Goal: Task Accomplishment & Management: Manage account settings

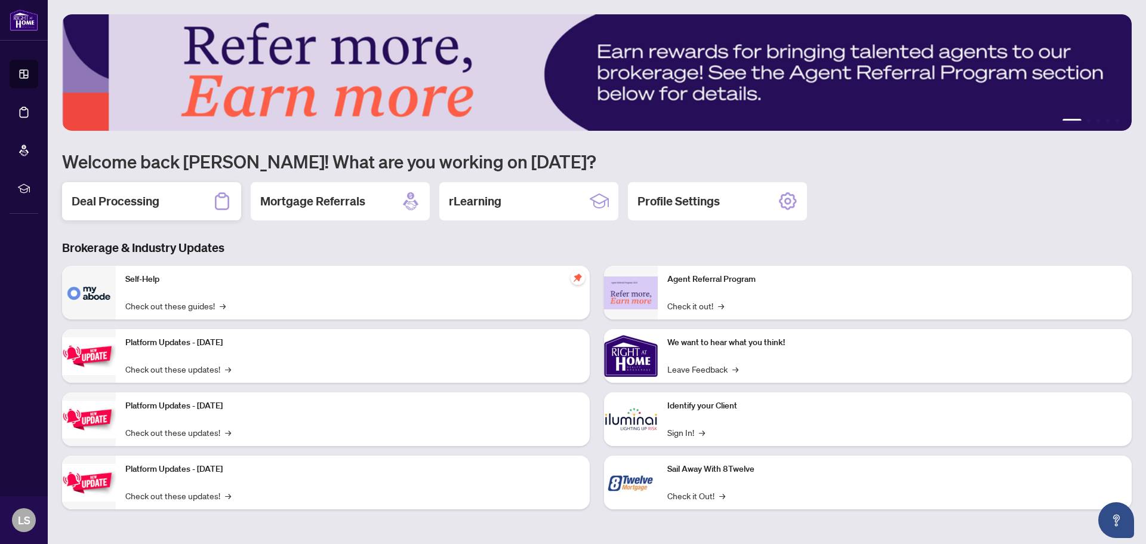
click at [72, 196] on h2 "Deal Processing" at bounding box center [116, 201] width 88 height 17
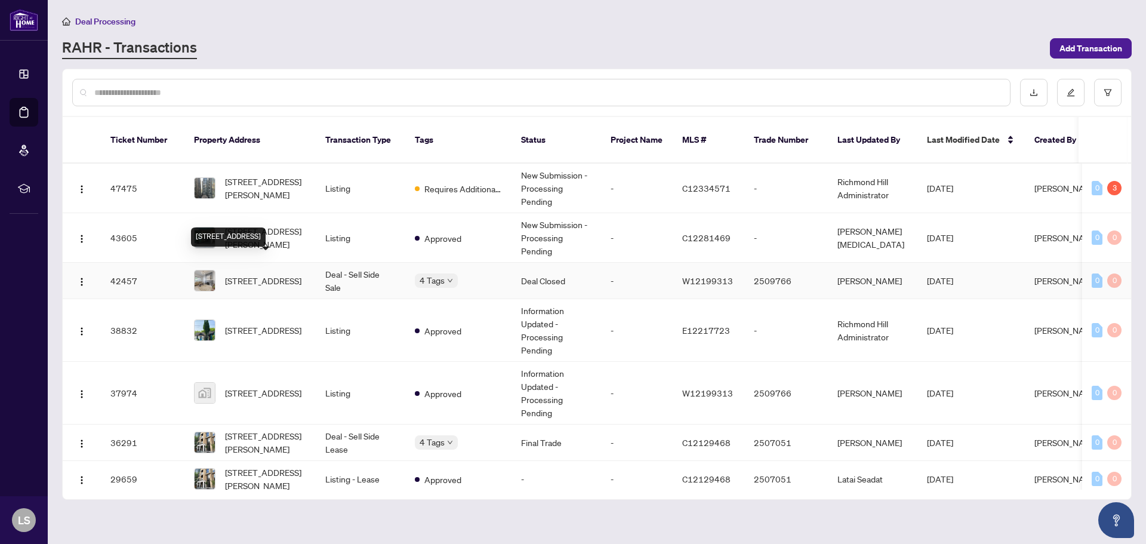
click at [266, 276] on span "[STREET_ADDRESS]" at bounding box center [263, 280] width 76 height 13
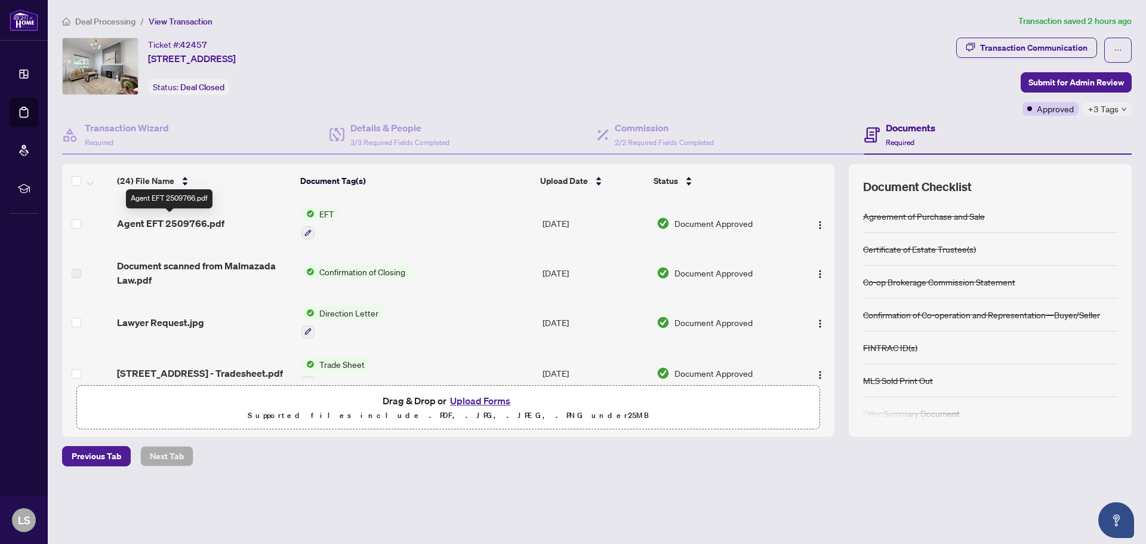
click at [192, 224] on span "Agent EFT 2509766.pdf" at bounding box center [170, 223] width 107 height 14
click at [817, 226] on img "button" at bounding box center [820, 225] width 10 height 10
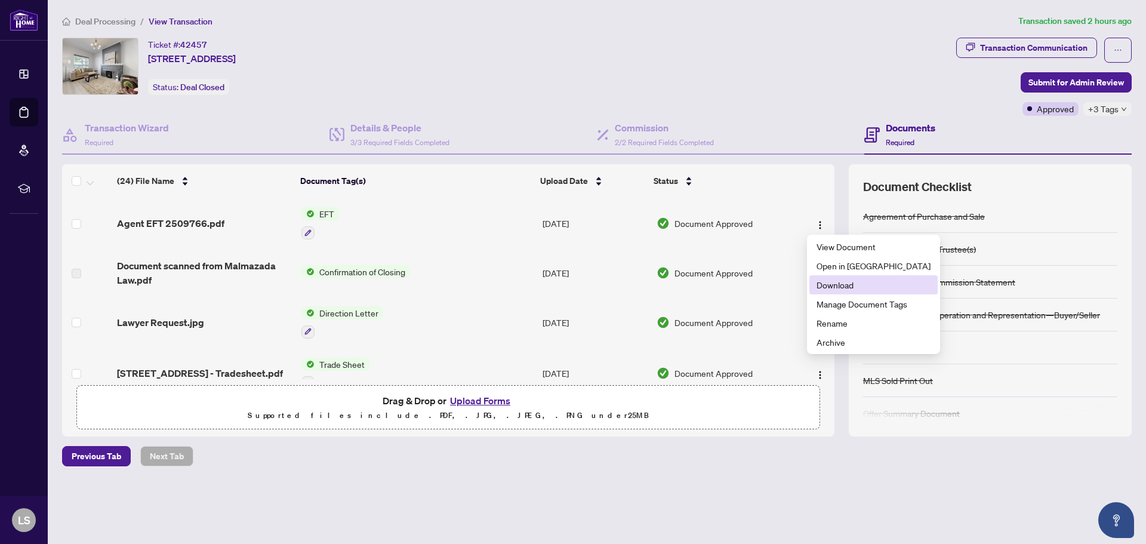
click at [849, 287] on span "Download" at bounding box center [874, 284] width 114 height 13
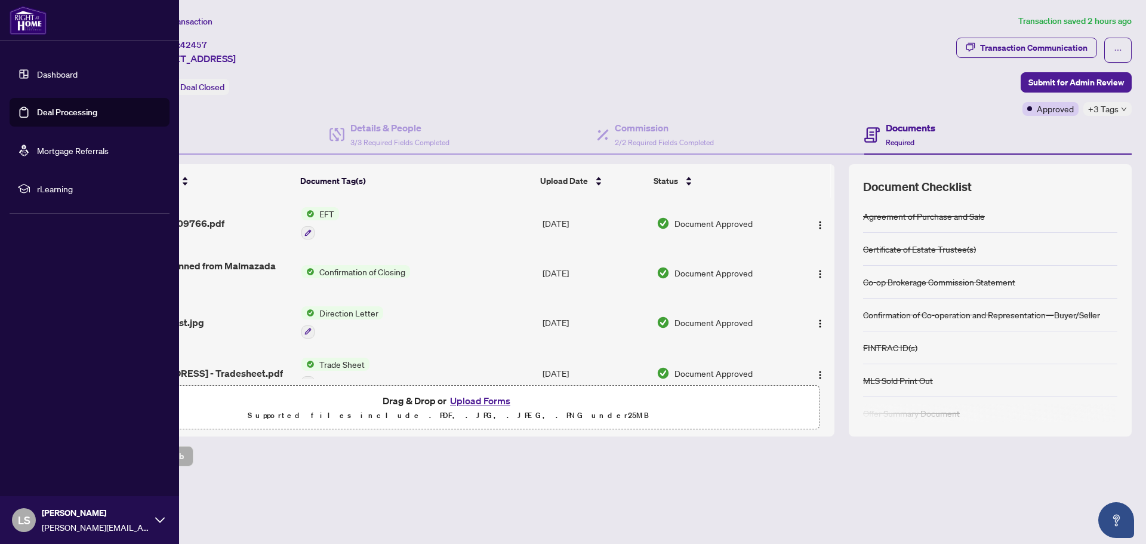
click at [54, 76] on link "Dashboard" at bounding box center [57, 74] width 41 height 11
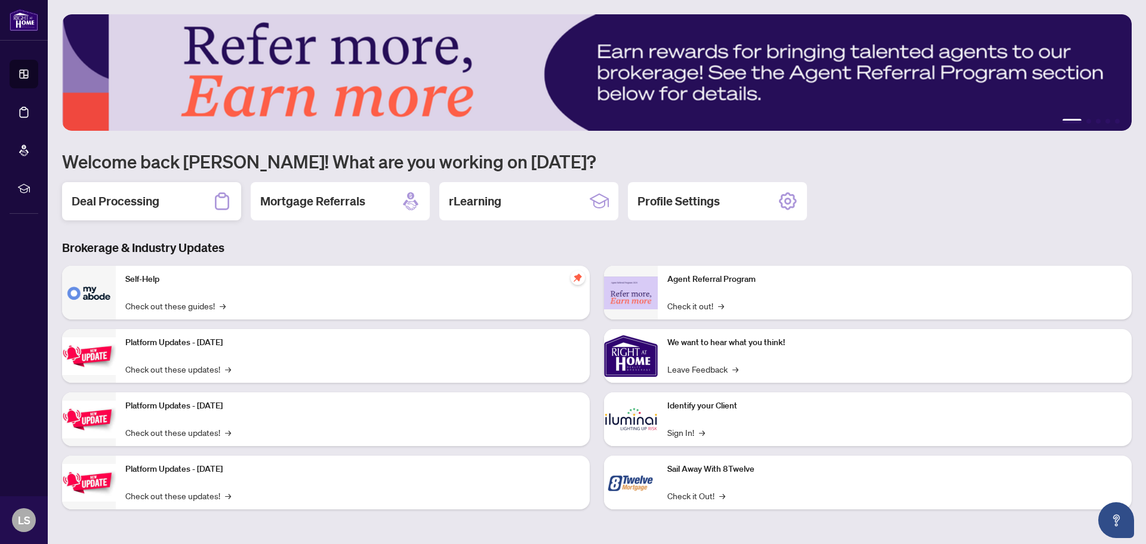
click at [106, 191] on div "Deal Processing" at bounding box center [151, 201] width 179 height 38
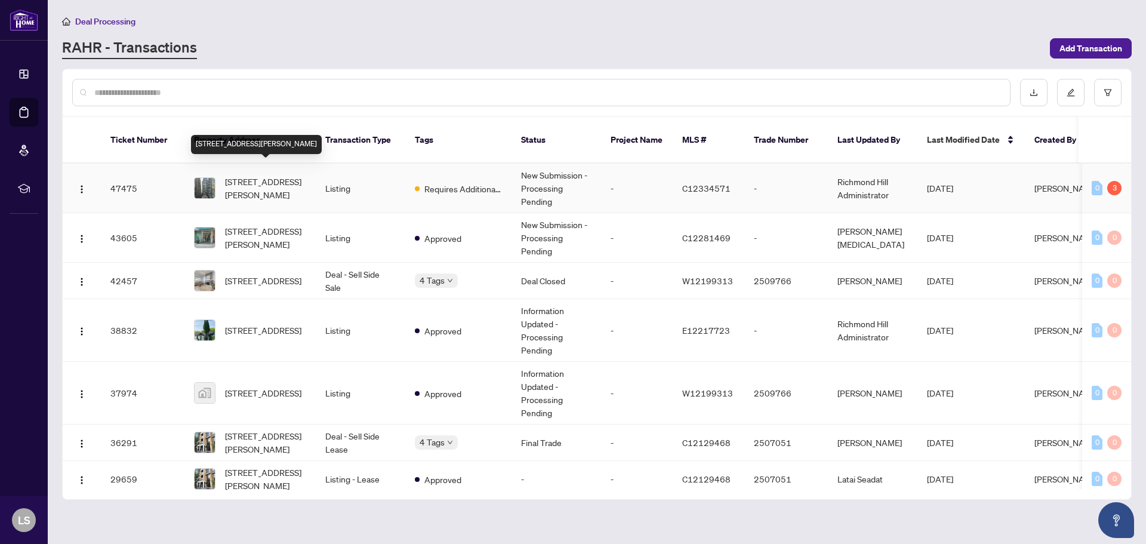
click at [272, 181] on span "[STREET_ADDRESS][PERSON_NAME]" at bounding box center [265, 188] width 81 height 26
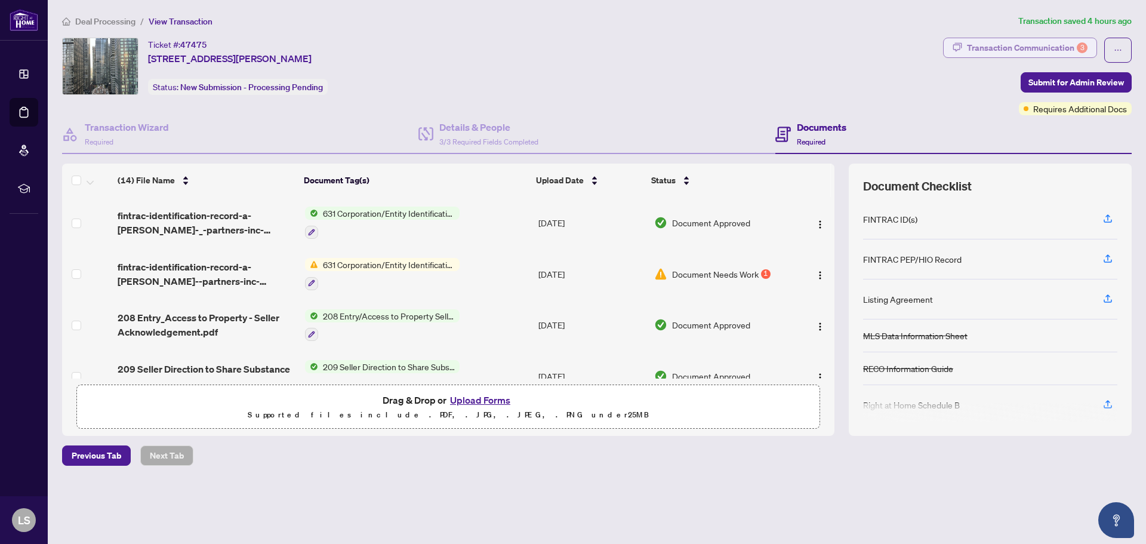
click at [1026, 50] on div "Transaction Communication 3" at bounding box center [1027, 47] width 121 height 19
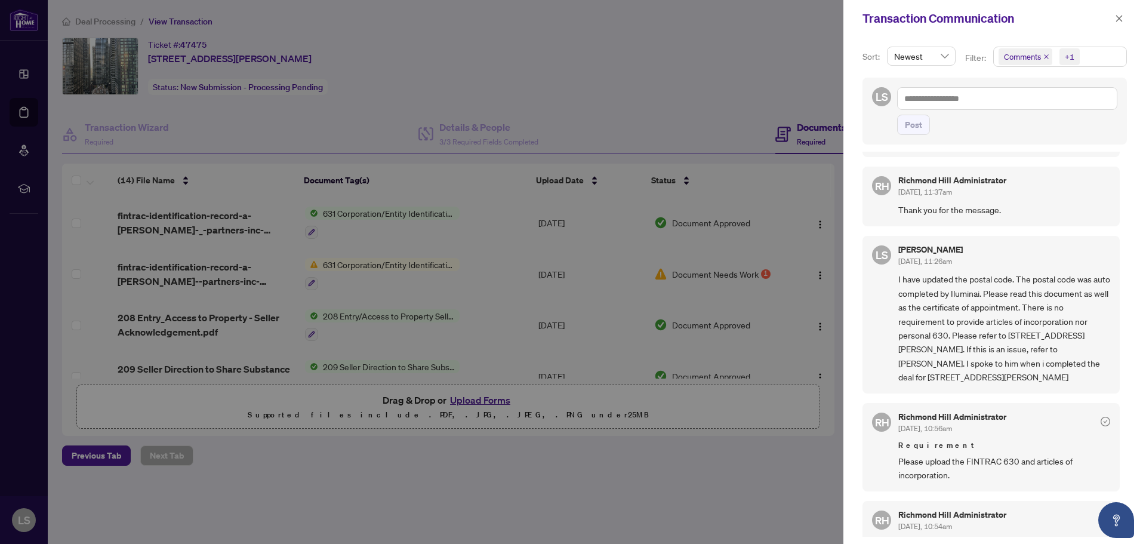
scroll to position [179, 0]
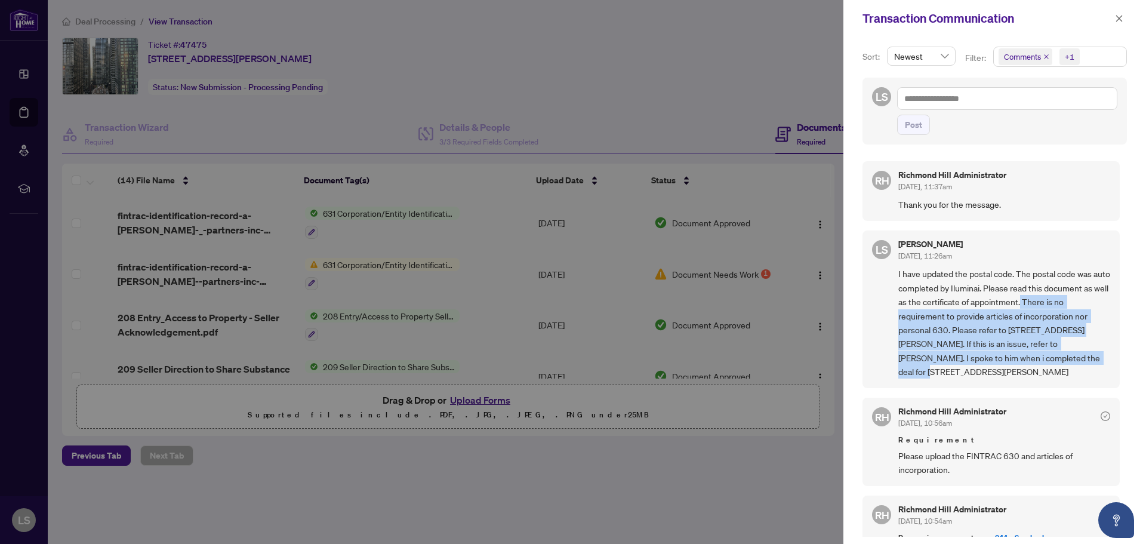
drag, startPoint x: 1048, startPoint y: 304, endPoint x: 1053, endPoint y: 358, distance: 54.6
click at [1053, 358] on span "I have updated the postal code. The postal code was auto completed by Iluminai.…" at bounding box center [1004, 323] width 212 height 112
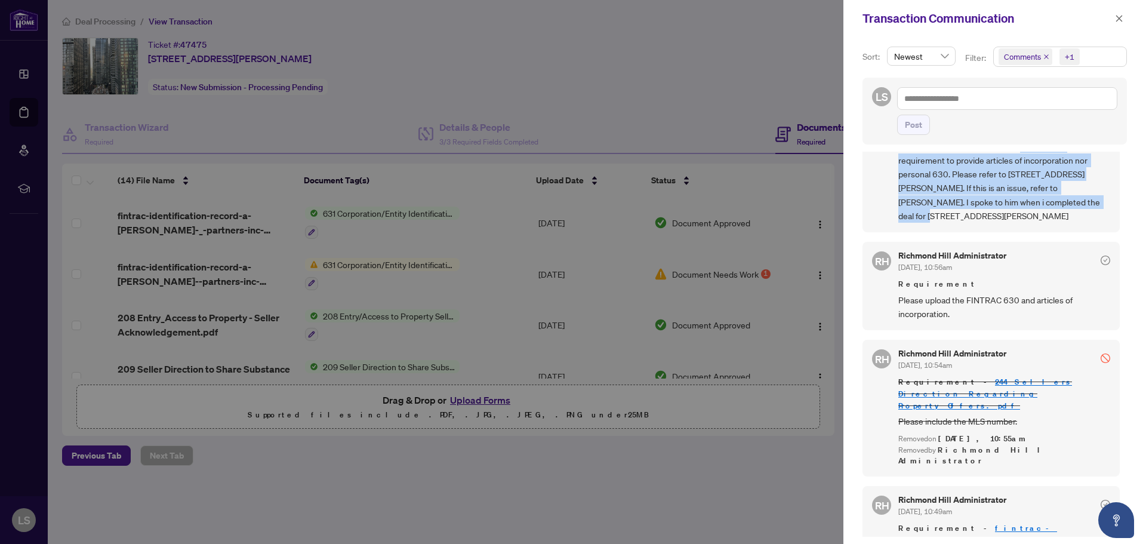
scroll to position [252, 0]
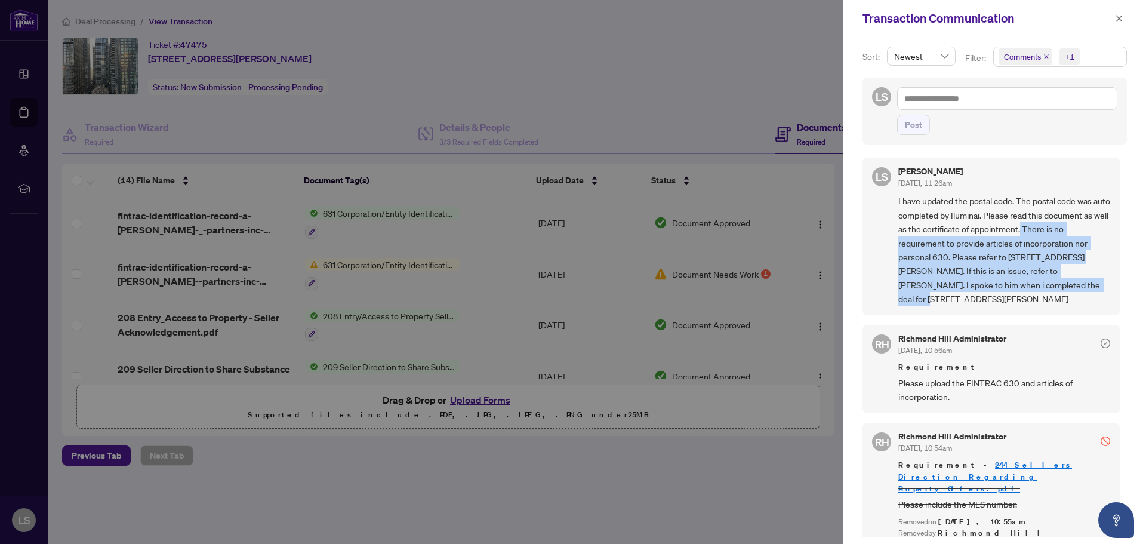
copy span "There is no requirement to provide articles of incorporation nor personal 630. …"
click at [1118, 19] on icon "close" at bounding box center [1119, 18] width 8 height 8
